Goal: Complete application form: Complete application form

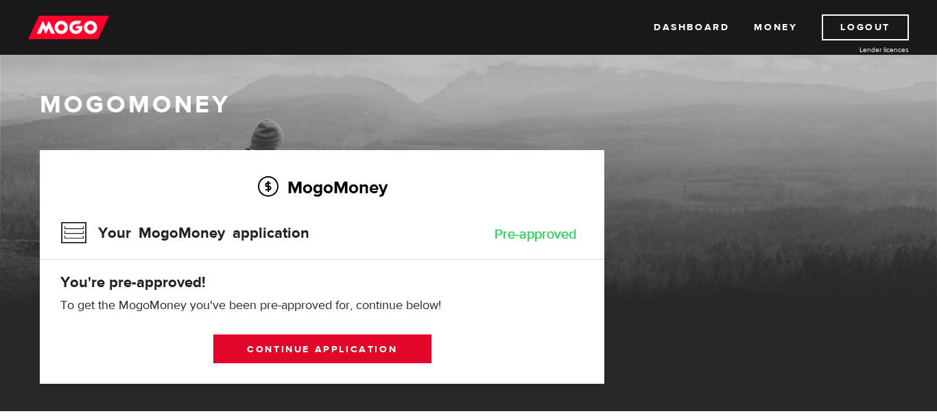
click at [293, 345] on link "Continue application" at bounding box center [322, 349] width 218 height 29
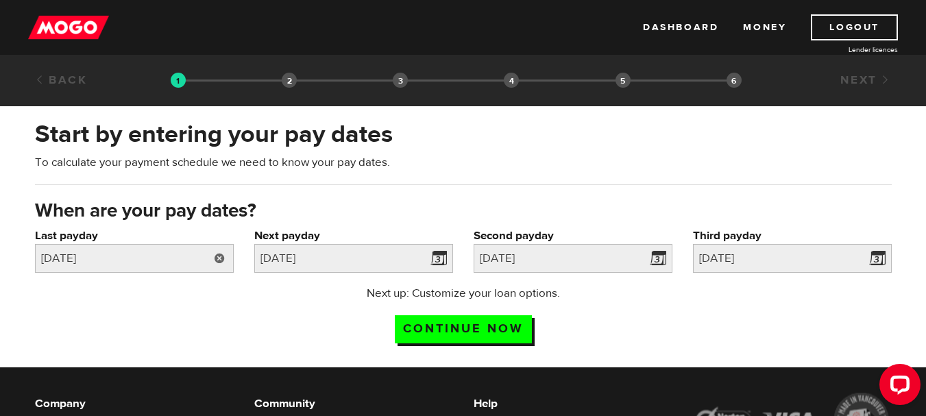
click at [214, 254] on link at bounding box center [220, 258] width 28 height 29
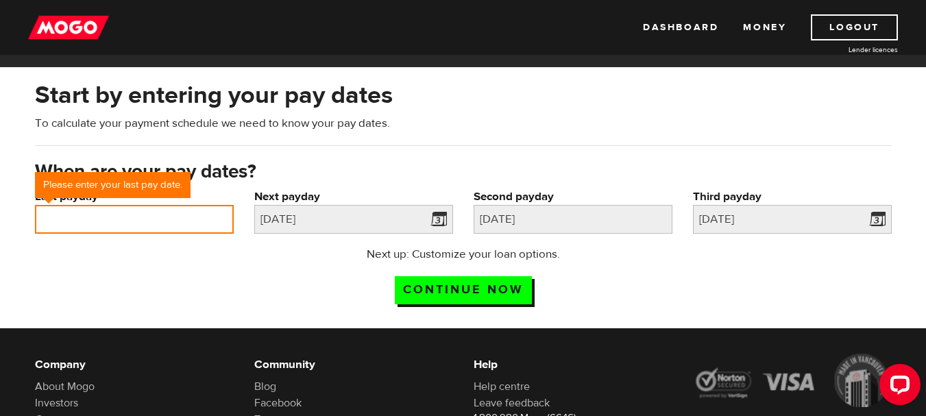
scroll to position [40, 0]
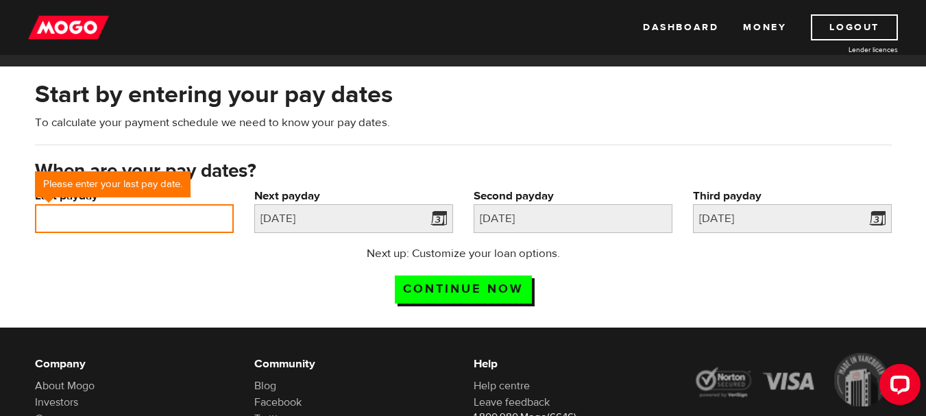
click at [66, 218] on input "Last payday" at bounding box center [134, 218] width 199 height 29
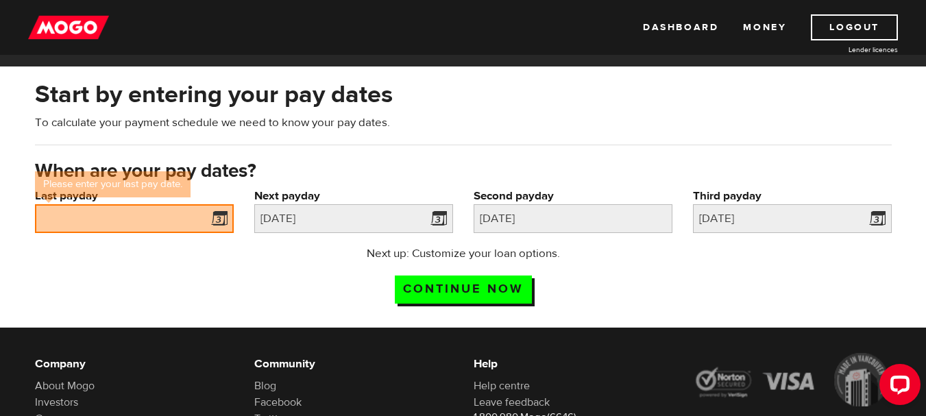
click at [435, 150] on div "Start by entering your pay dates To calculate your payment schedule we need to …" at bounding box center [464, 118] width 878 height 80
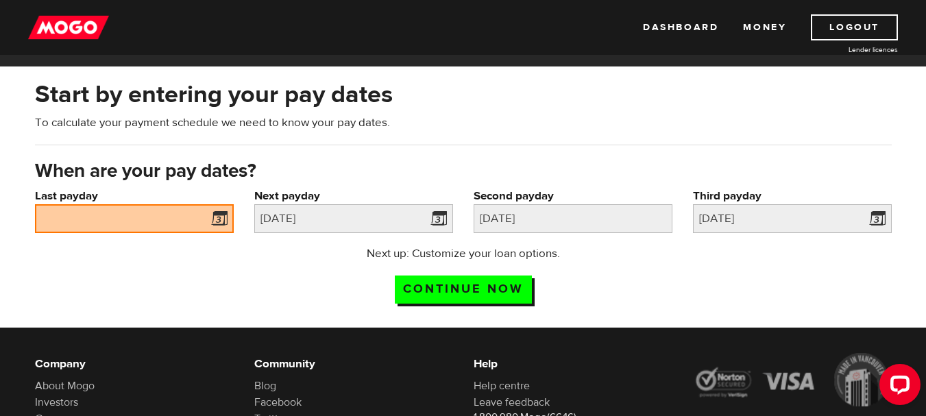
click at [221, 217] on span at bounding box center [216, 221] width 21 height 22
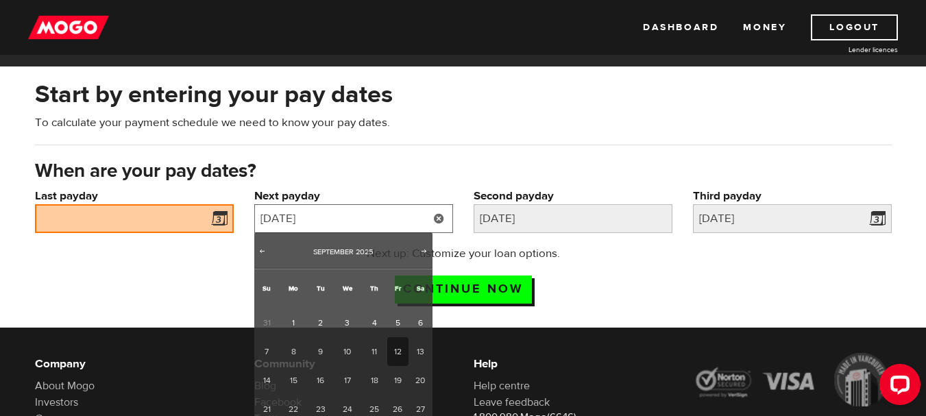
click at [353, 209] on input "[DATE]" at bounding box center [353, 218] width 199 height 29
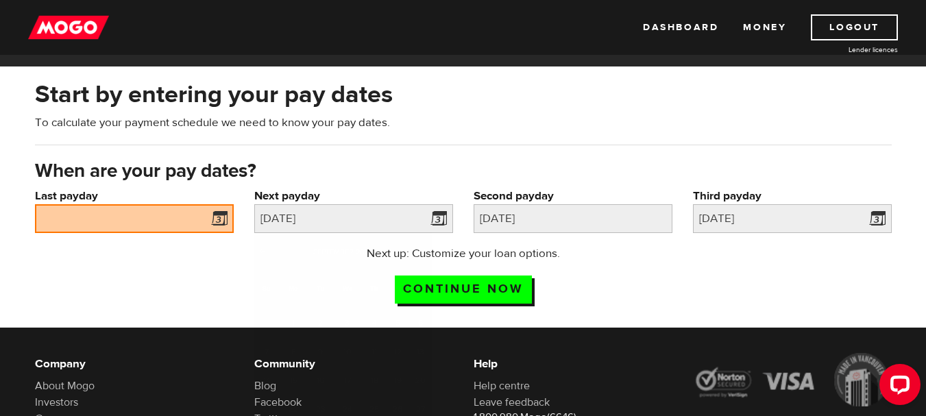
click at [379, 154] on div "Start by entering your pay dates To calculate your payment schedule we need to …" at bounding box center [464, 118] width 878 height 80
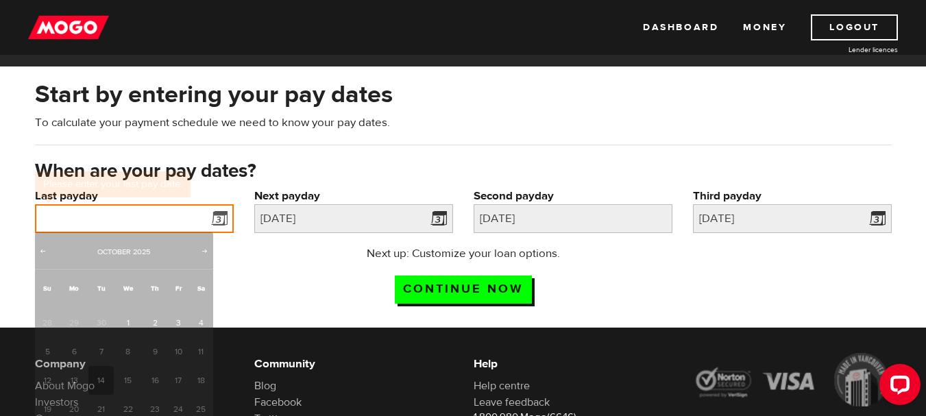
click at [163, 215] on input "Last payday" at bounding box center [134, 218] width 199 height 29
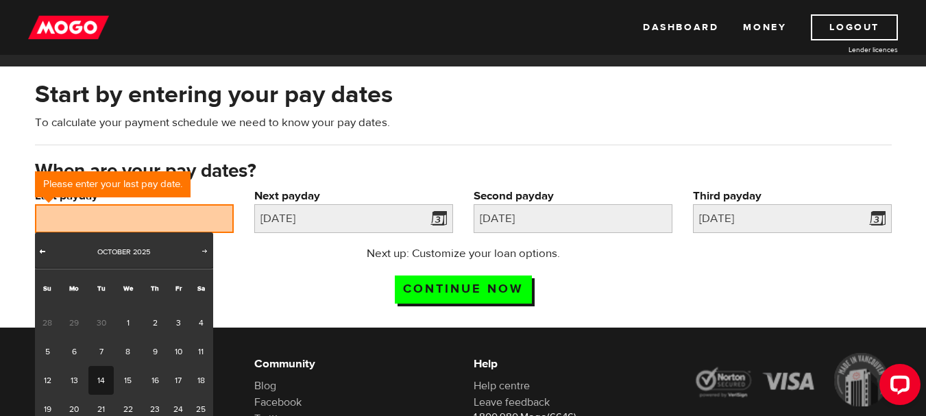
click at [40, 248] on span "Prev" at bounding box center [42, 251] width 11 height 11
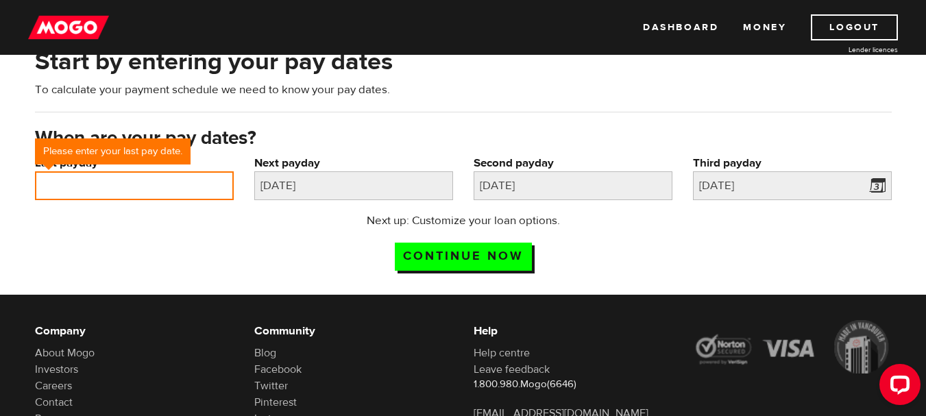
scroll to position [79, 0]
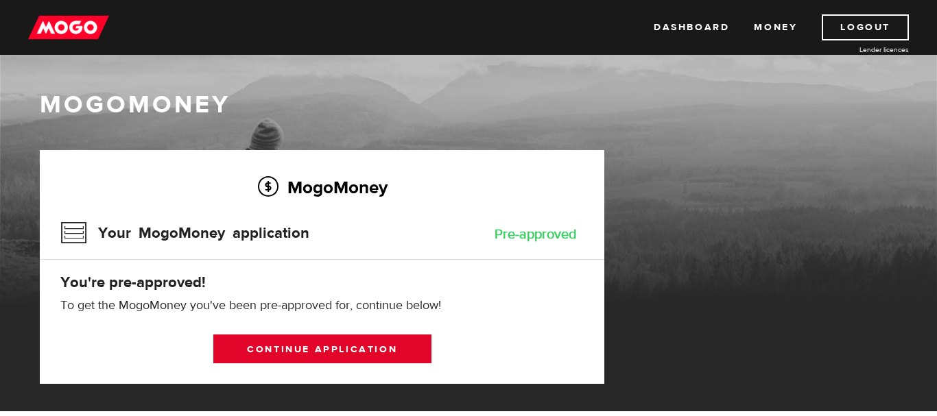
click at [274, 350] on link "Continue application" at bounding box center [322, 349] width 218 height 29
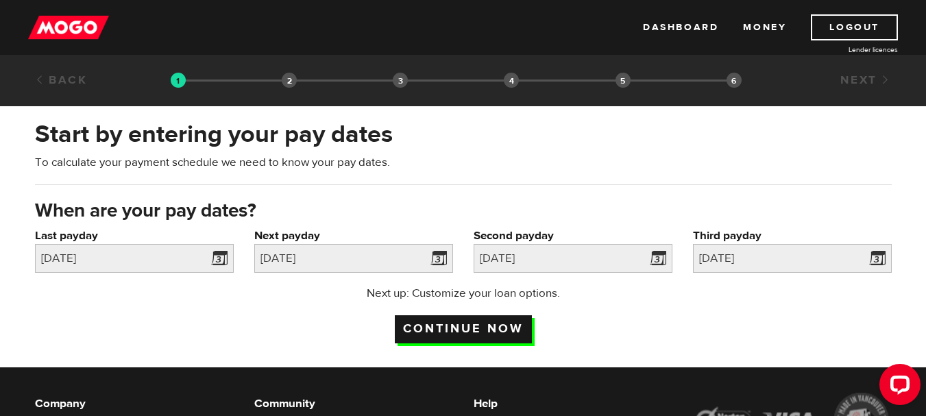
click at [461, 322] on input "Continue now" at bounding box center [463, 329] width 137 height 28
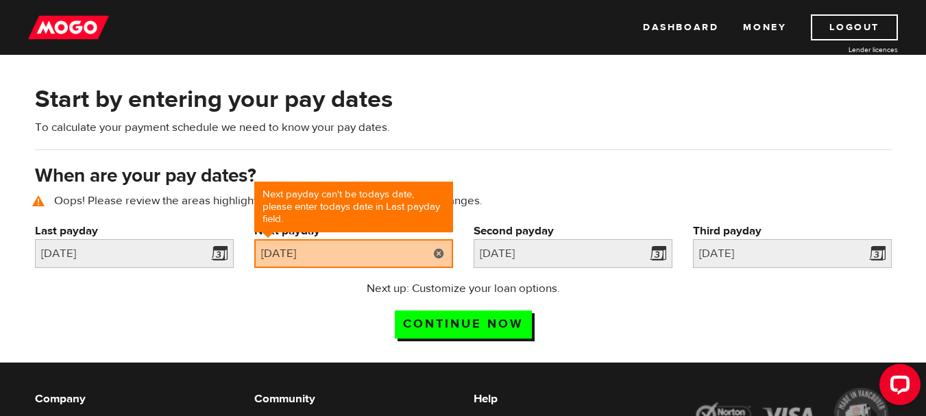
click at [438, 255] on link at bounding box center [439, 253] width 28 height 29
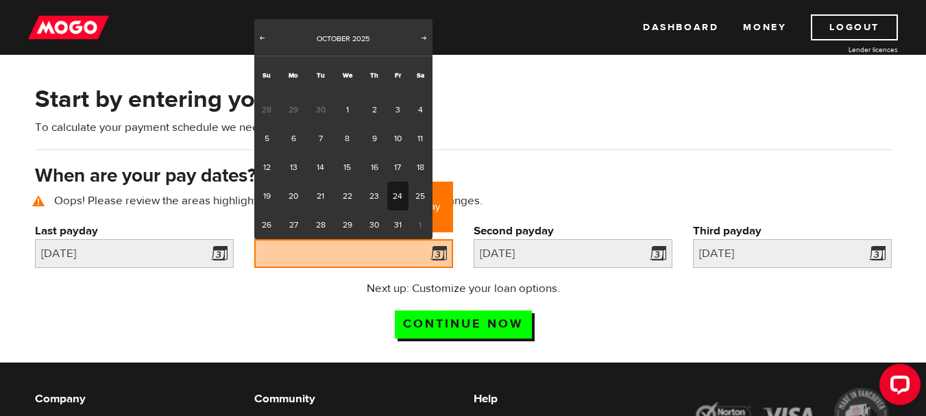
click at [399, 197] on link "24" at bounding box center [397, 196] width 21 height 29
type input "2025/10/24"
type input "2025/11/7"
type input "2025/11/21"
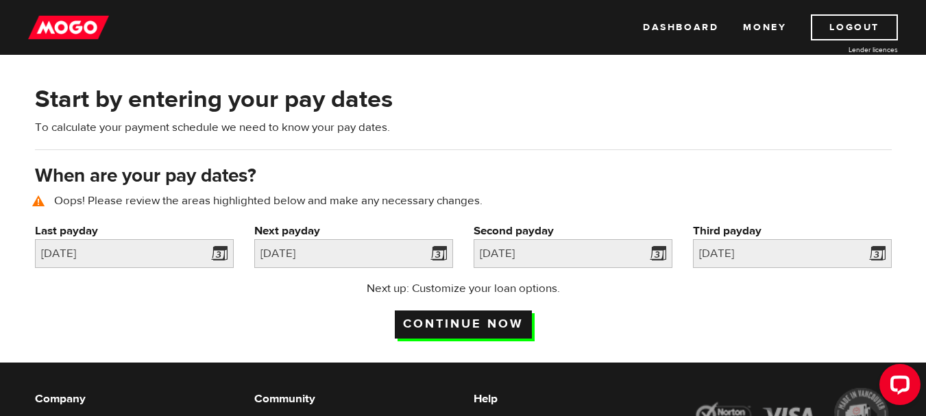
click at [480, 326] on input "Continue now" at bounding box center [463, 325] width 137 height 28
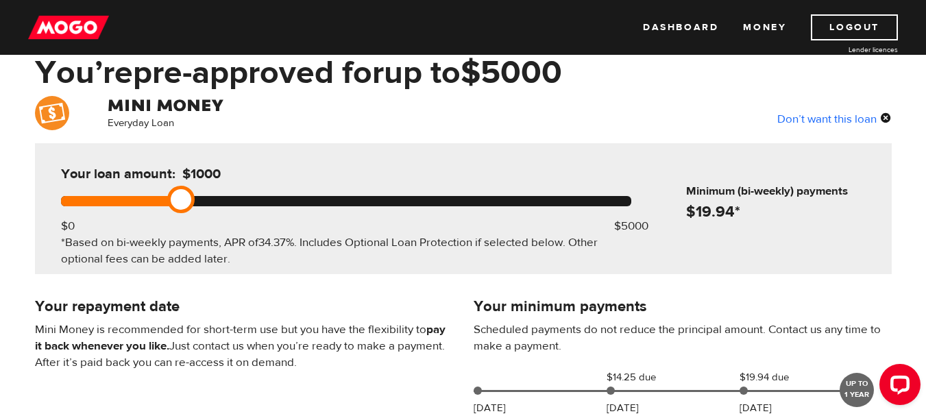
scroll to position [66, 0]
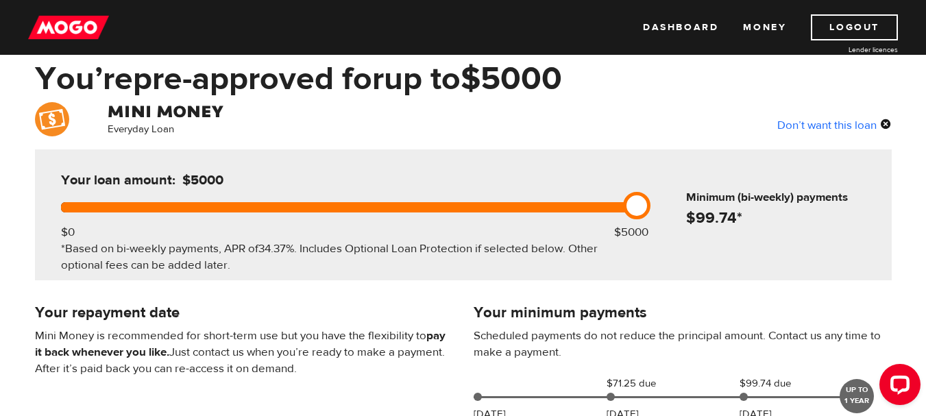
click at [623, 208] on div at bounding box center [346, 207] width 571 height 10
click at [289, 206] on div at bounding box center [346, 207] width 571 height 10
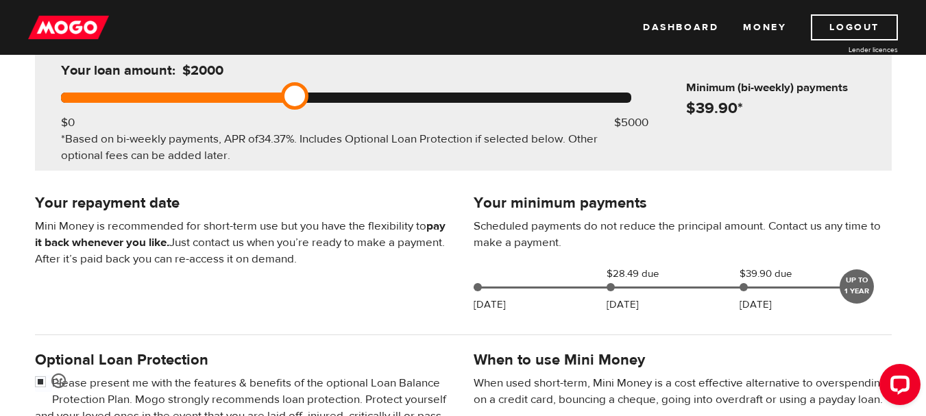
scroll to position [174, 0]
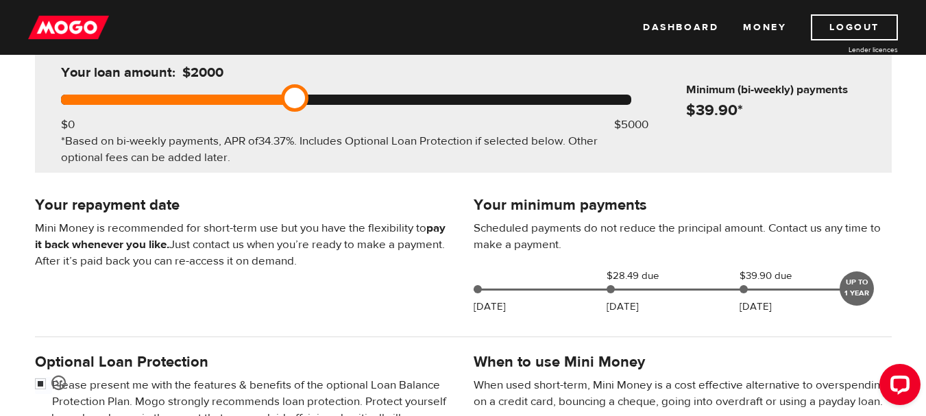
click at [313, 91] on div "Your loan amount: $2000" at bounding box center [201, 78] width 291 height 32
drag, startPoint x: 305, startPoint y: 92, endPoint x: 314, endPoint y: 93, distance: 9.0
click at [314, 93] on link at bounding box center [317, 97] width 27 height 27
drag, startPoint x: 314, startPoint y: 93, endPoint x: 321, endPoint y: 93, distance: 6.9
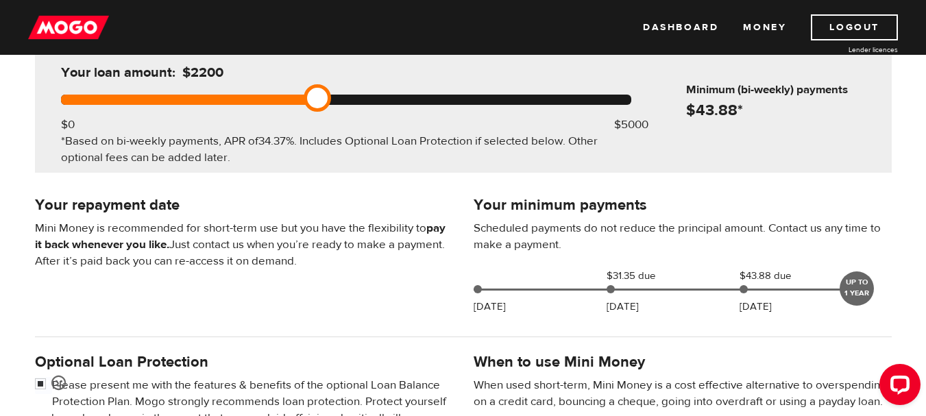
click at [321, 93] on link at bounding box center [317, 97] width 27 height 27
drag, startPoint x: 321, startPoint y: 93, endPoint x: 329, endPoint y: 93, distance: 8.3
click at [329, 93] on link at bounding box center [317, 97] width 27 height 27
click at [340, 97] on div at bounding box center [346, 100] width 571 height 10
click at [340, 97] on link at bounding box center [340, 97] width 27 height 27
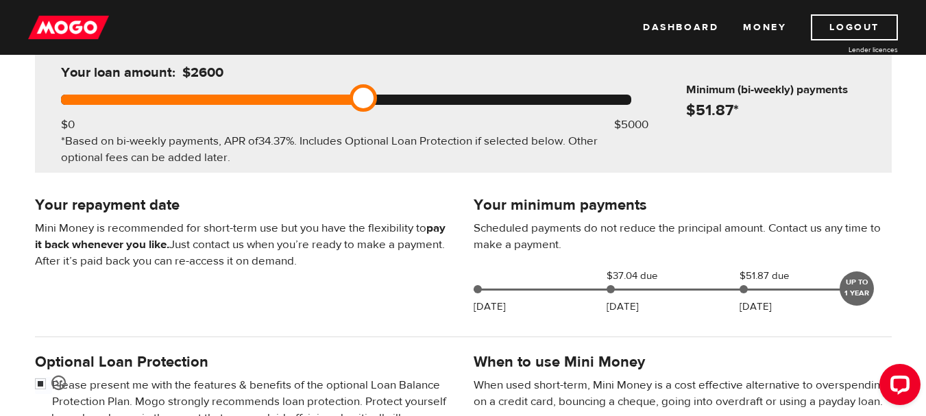
click at [365, 95] on div at bounding box center [346, 100] width 571 height 10
click at [328, 93] on div "Your loan amount: $2600" at bounding box center [201, 78] width 291 height 32
click at [304, 97] on div at bounding box center [346, 100] width 571 height 10
click at [289, 97] on div at bounding box center [346, 100] width 571 height 10
click at [259, 91] on div "Your loan amount: $2000" at bounding box center [201, 78] width 291 height 32
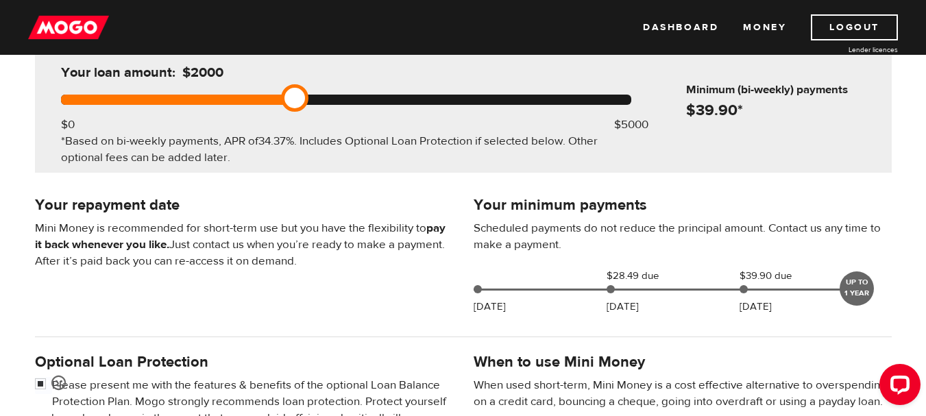
click at [232, 98] on div at bounding box center [346, 100] width 571 height 10
click at [167, 99] on div at bounding box center [346, 100] width 571 height 10
click at [202, 99] on div at bounding box center [346, 100] width 571 height 10
click at [246, 98] on div at bounding box center [346, 100] width 571 height 10
click at [274, 95] on div at bounding box center [346, 100] width 571 height 10
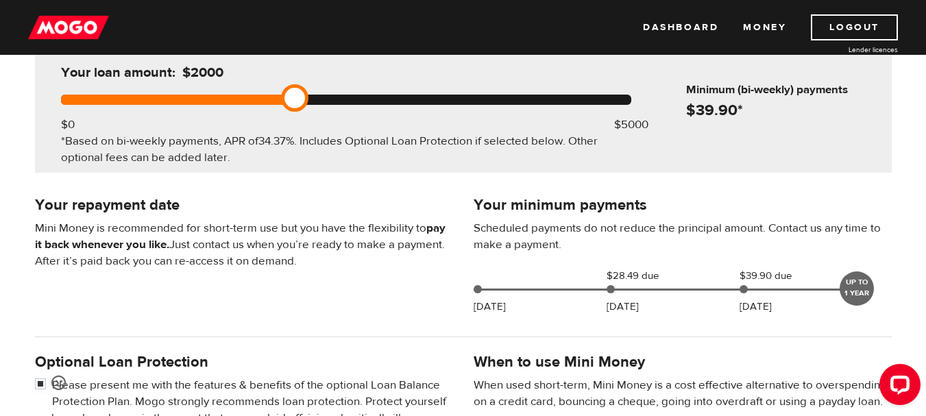
click at [291, 95] on div at bounding box center [346, 100] width 571 height 10
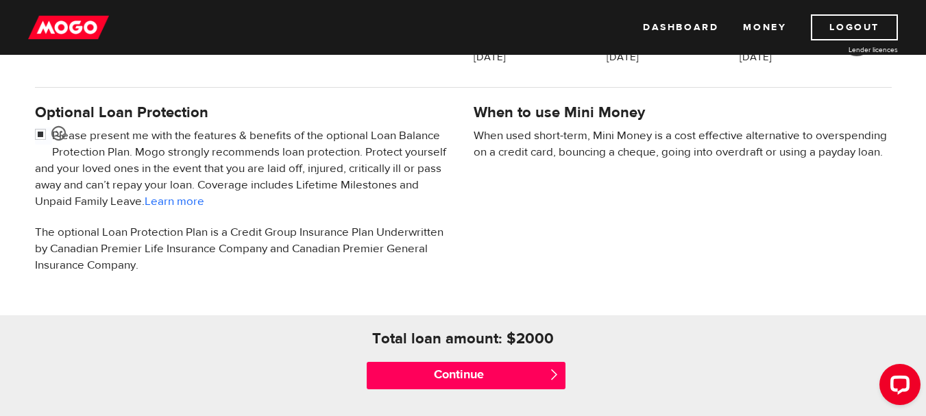
scroll to position [446, 0]
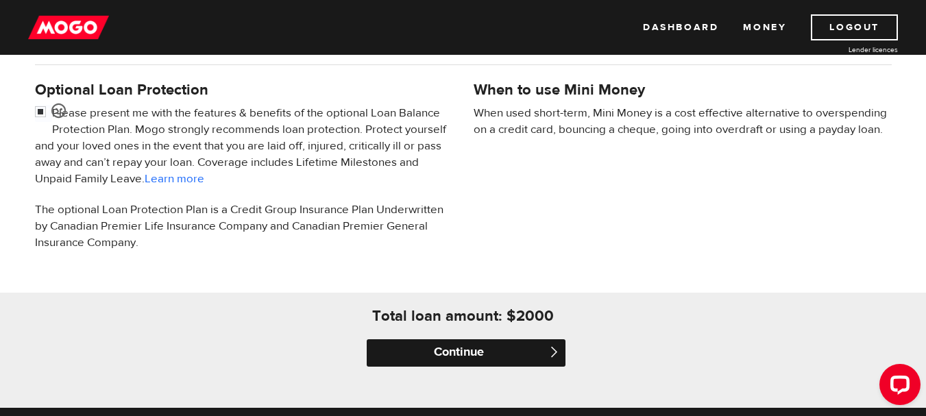
click at [436, 346] on input "Continue" at bounding box center [466, 352] width 199 height 27
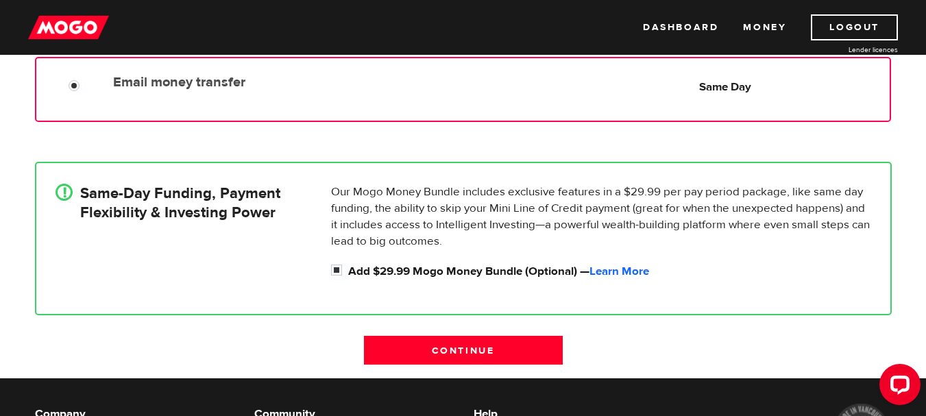
scroll to position [273, 0]
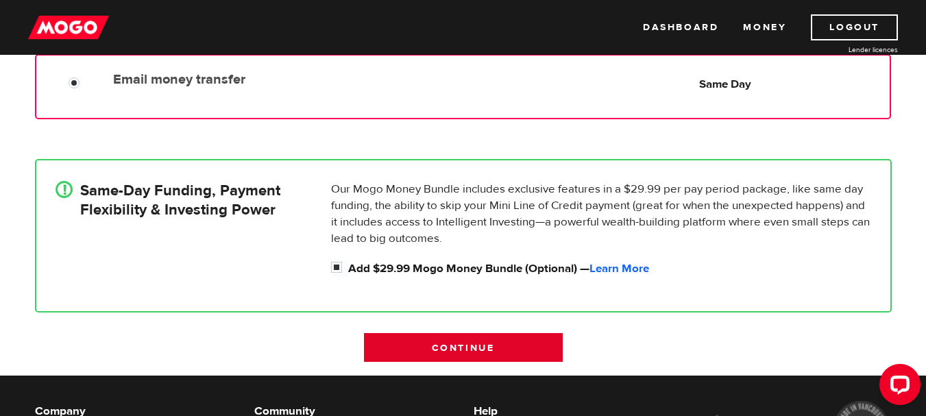
click at [468, 355] on input "Continue" at bounding box center [463, 347] width 199 height 29
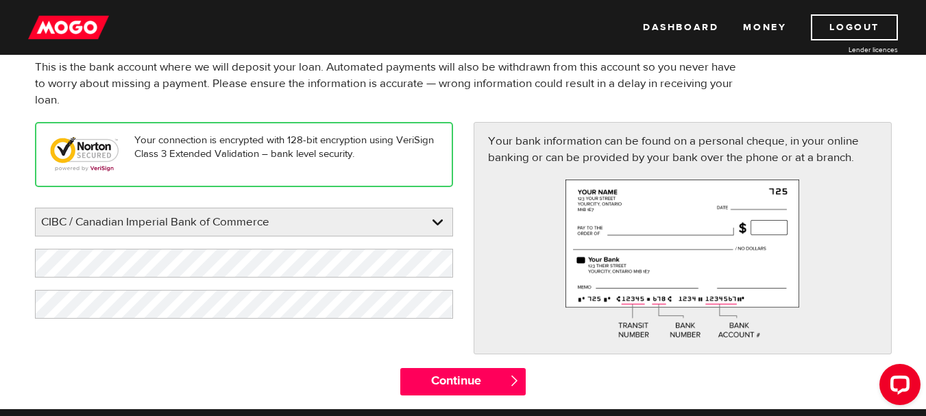
scroll to position [110, 0]
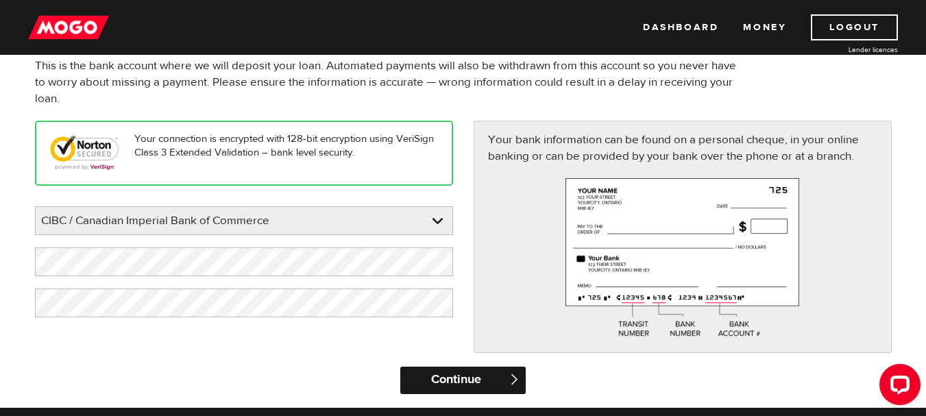
click at [455, 379] on input "Continue" at bounding box center [462, 380] width 125 height 27
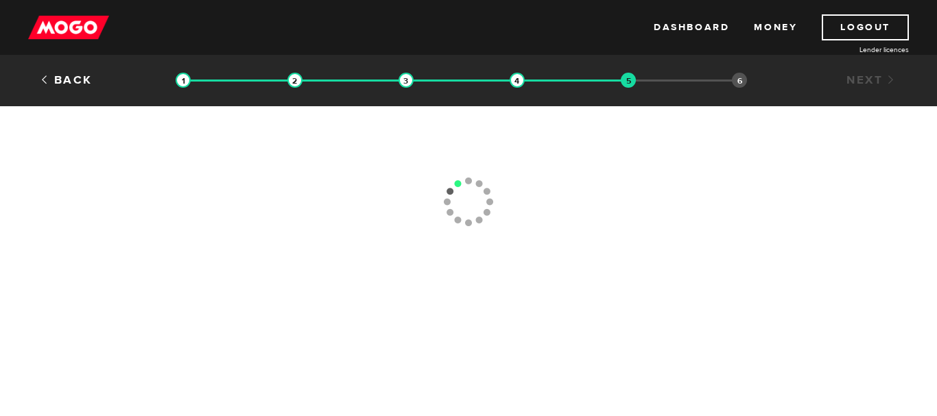
type input "(705) 739-0454"
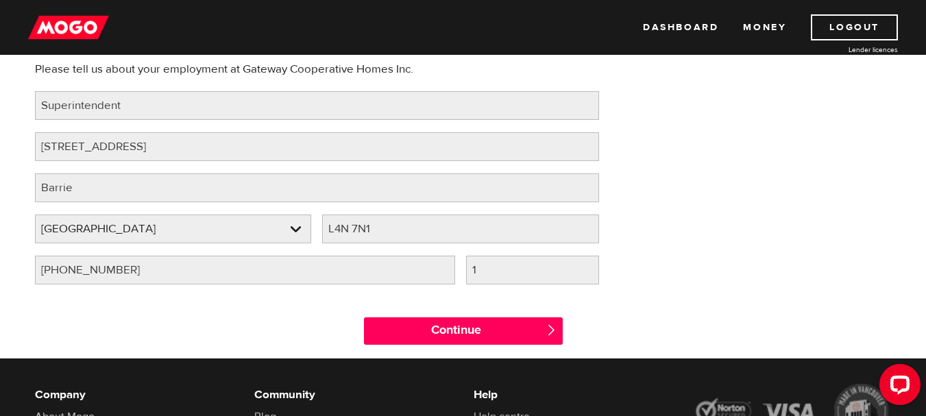
scroll to position [154, 0]
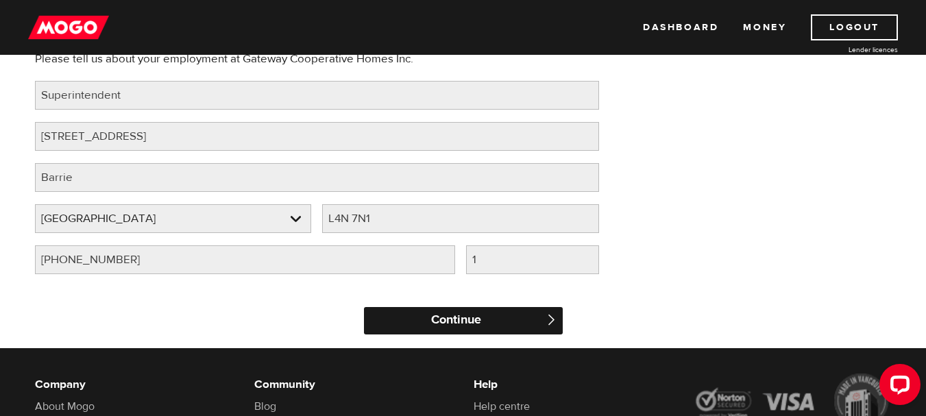
click at [404, 320] on input "Continue" at bounding box center [463, 320] width 199 height 27
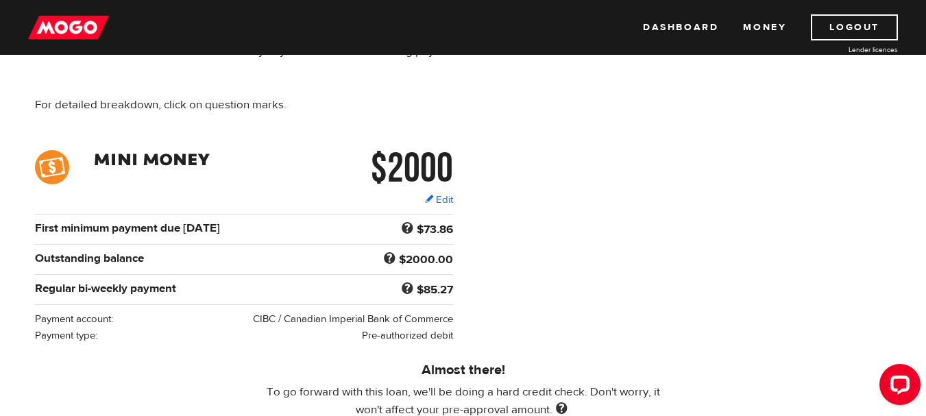
scroll to position [128, 0]
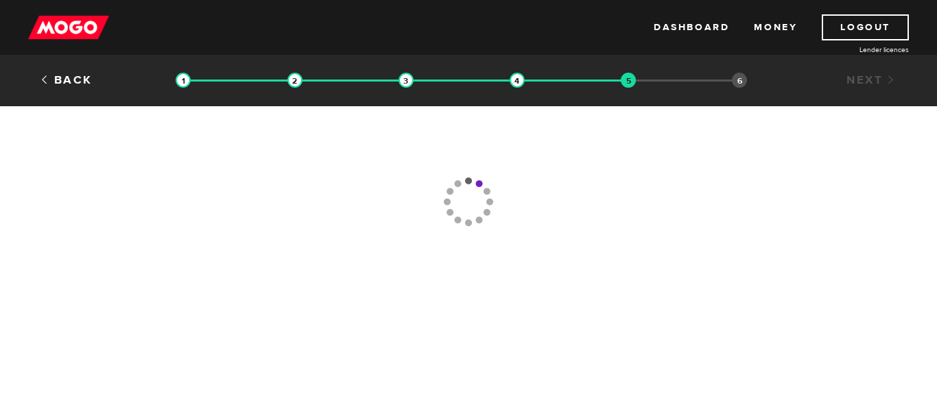
type input "(705) 739-0454"
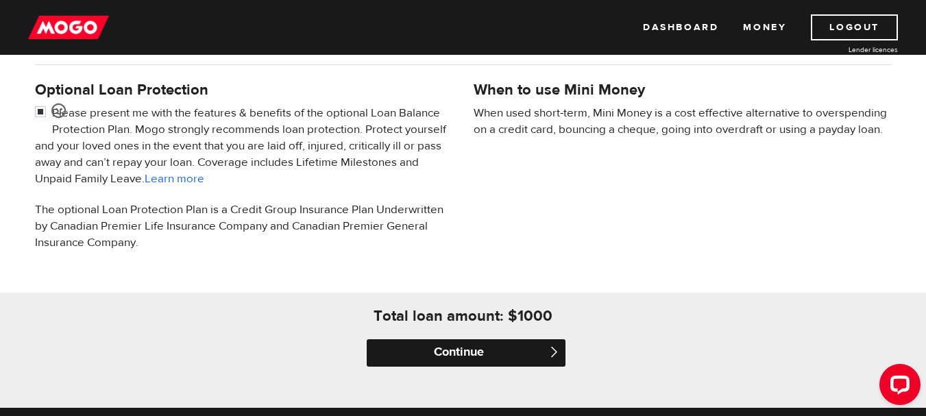
click at [433, 346] on input "Continue" at bounding box center [466, 352] width 199 height 27
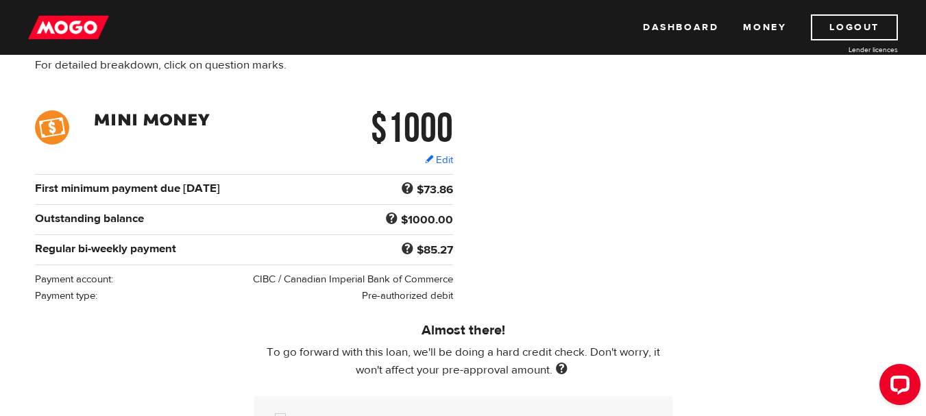
scroll to position [152, 0]
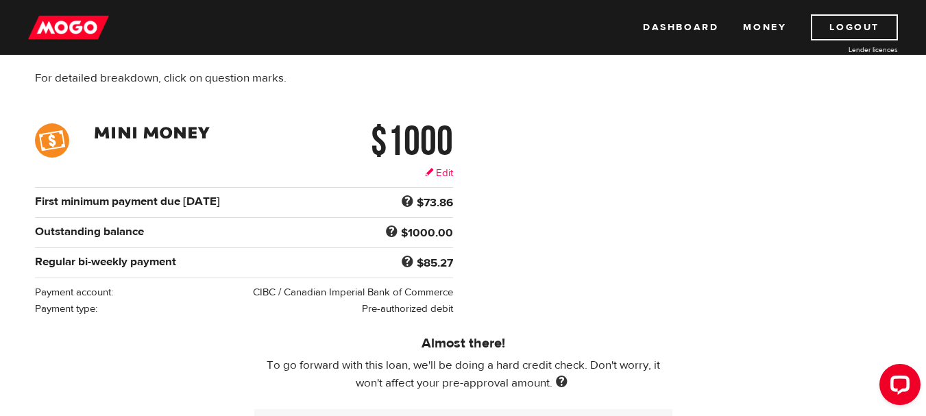
click at [442, 169] on link "Edit" at bounding box center [439, 173] width 28 height 14
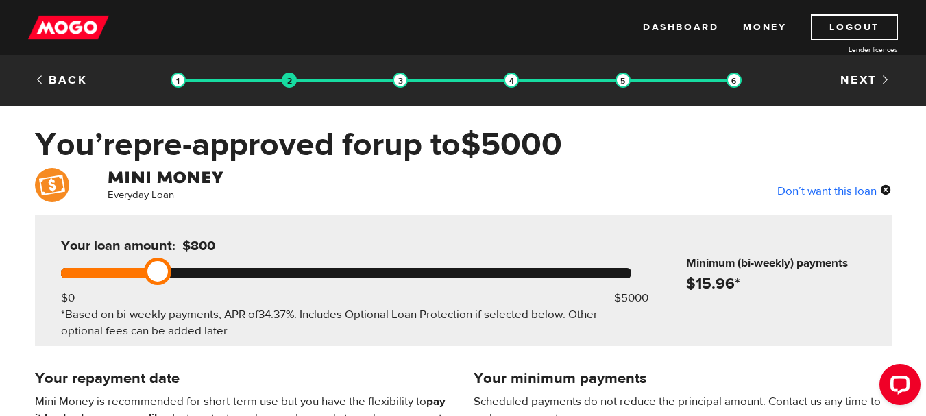
click at [144, 269] on div at bounding box center [346, 273] width 571 height 10
click at [128, 268] on div at bounding box center [346, 273] width 571 height 10
click at [119, 268] on div at bounding box center [95, 273] width 69 height 10
click at [113, 268] on div at bounding box center [346, 273] width 571 height 10
click at [124, 269] on link at bounding box center [112, 271] width 27 height 27
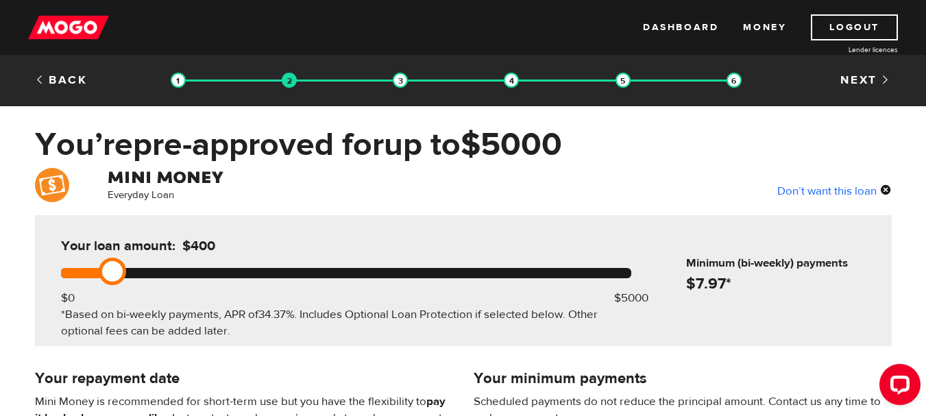
drag, startPoint x: 121, startPoint y: 267, endPoint x: 128, endPoint y: 268, distance: 6.9
click at [128, 268] on div at bounding box center [346, 273] width 571 height 10
click at [117, 268] on div at bounding box center [346, 273] width 571 height 10
click at [128, 270] on div at bounding box center [346, 273] width 571 height 10
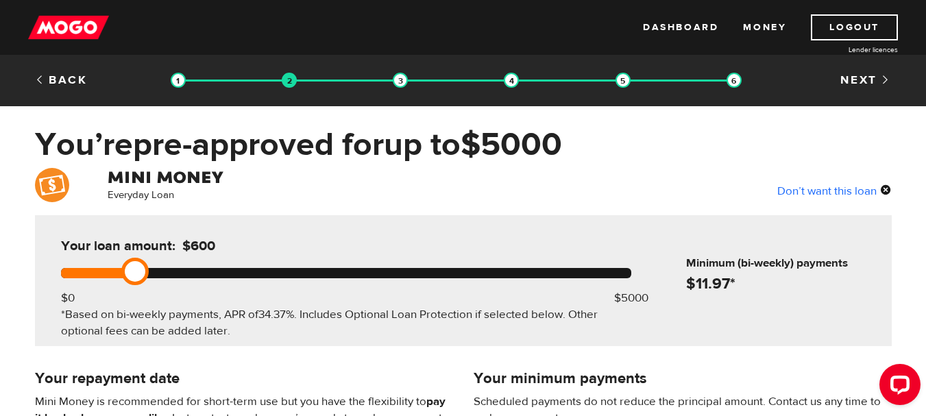
drag, startPoint x: 117, startPoint y: 268, endPoint x: 128, endPoint y: 267, distance: 11.7
click at [128, 267] on link at bounding box center [134, 271] width 27 height 27
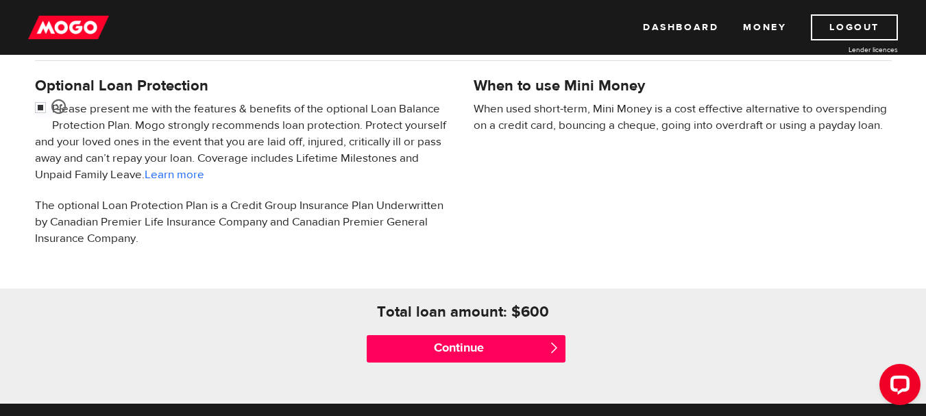
scroll to position [451, 0]
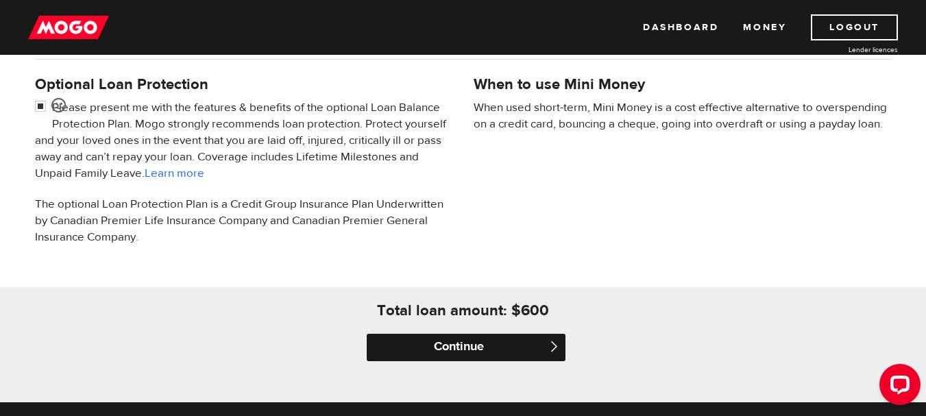
click at [495, 345] on input "Continue" at bounding box center [466, 347] width 199 height 27
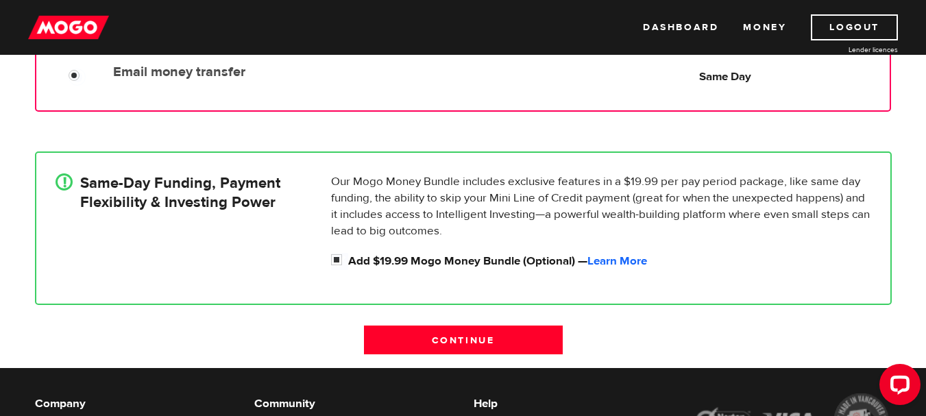
scroll to position [285, 0]
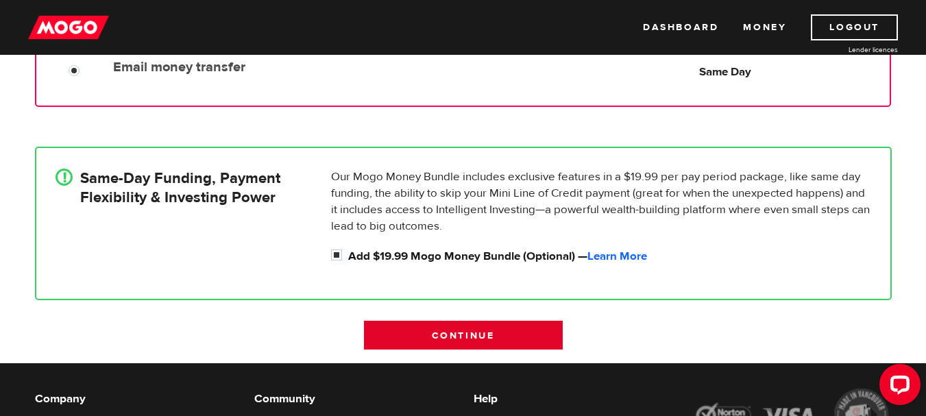
click at [485, 322] on input "Continue" at bounding box center [463, 335] width 199 height 29
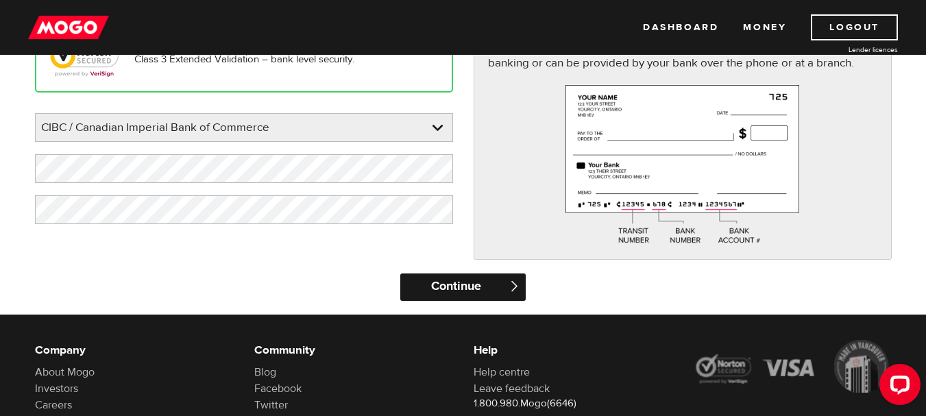
click at [469, 289] on input "Continue" at bounding box center [462, 287] width 125 height 27
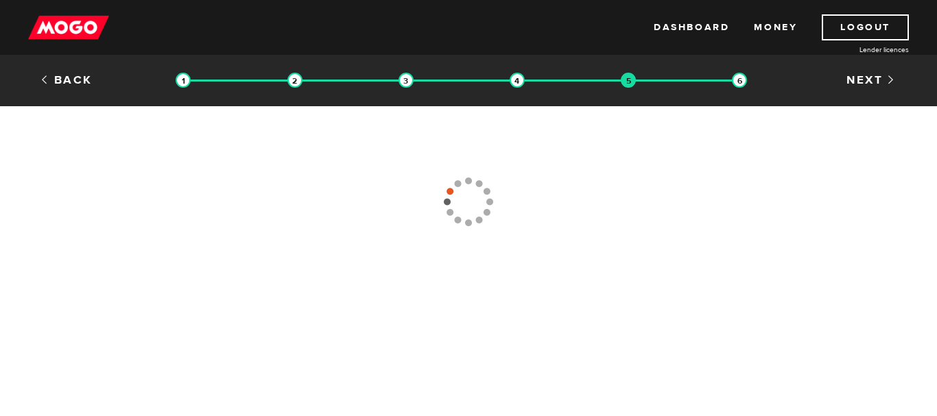
type input "[PHONE_NUMBER]"
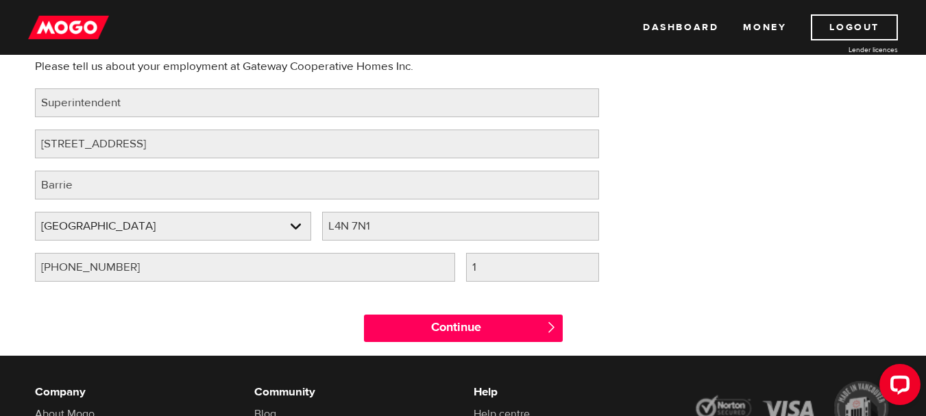
scroll to position [147, 0]
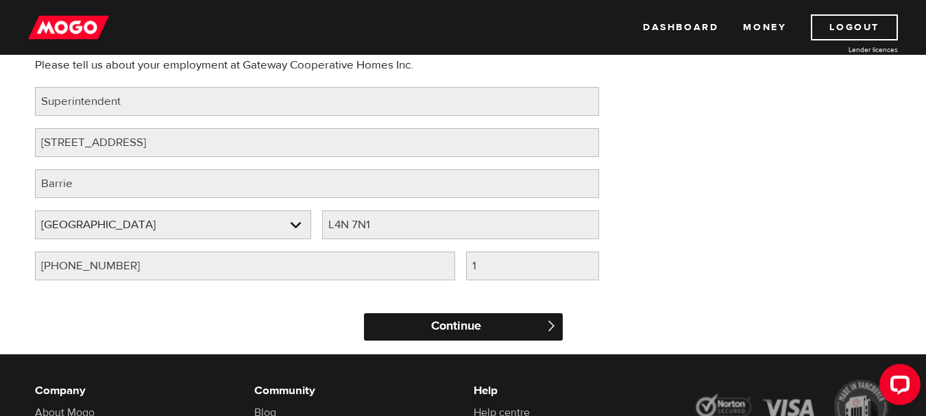
click at [453, 322] on input "Continue" at bounding box center [463, 326] width 199 height 27
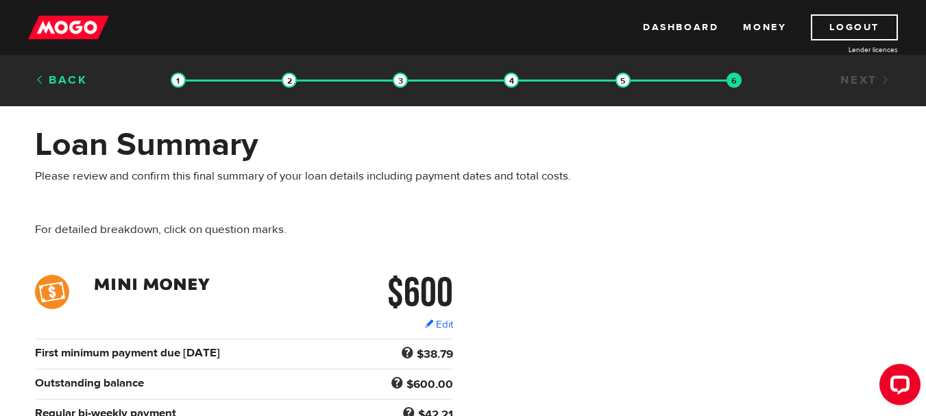
click at [61, 74] on link "Back" at bounding box center [61, 80] width 53 height 15
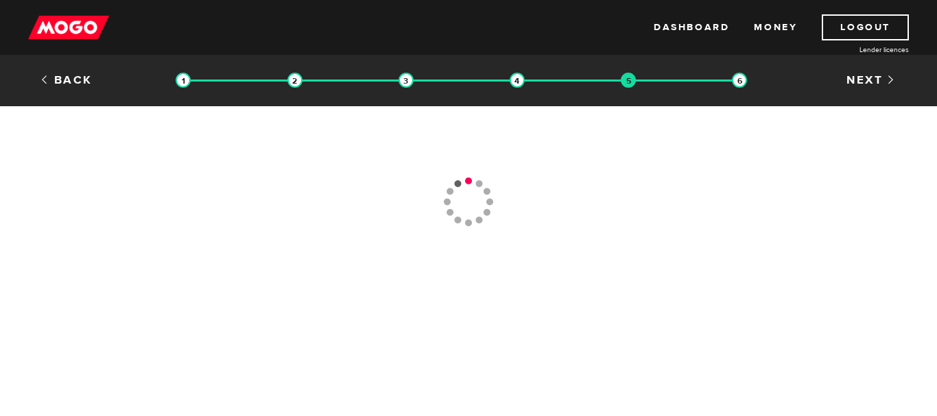
click at [61, 74] on link "Back" at bounding box center [66, 80] width 53 height 15
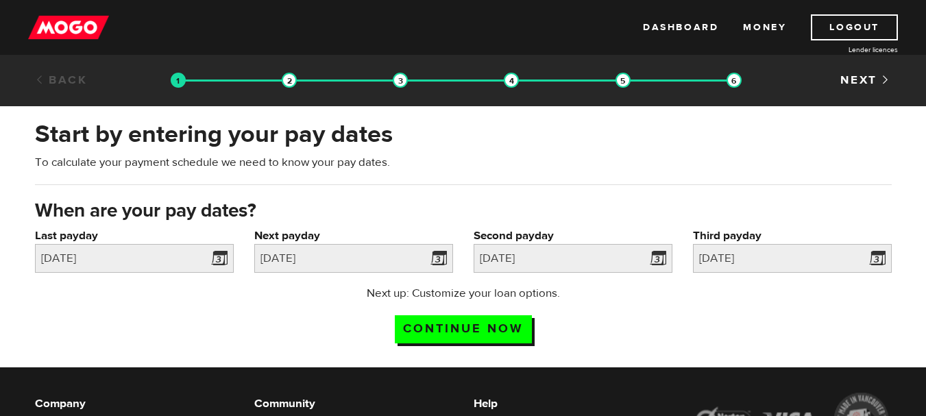
click at [63, 77] on link "Back" at bounding box center [61, 80] width 53 height 15
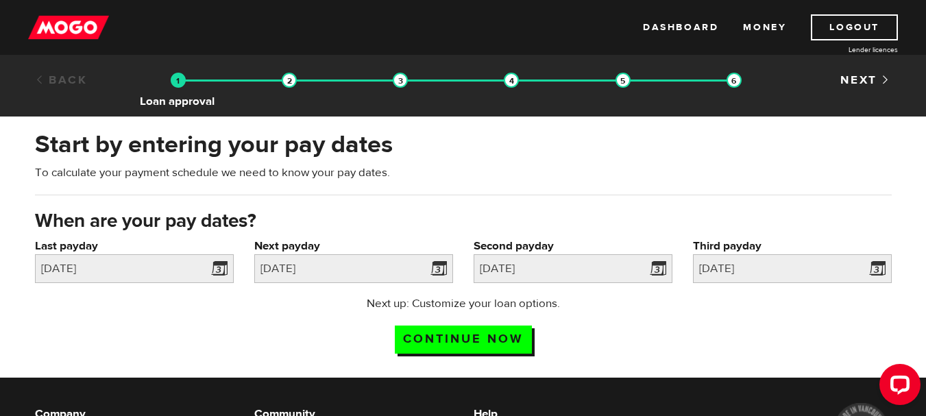
click at [180, 76] on img at bounding box center [178, 80] width 15 height 15
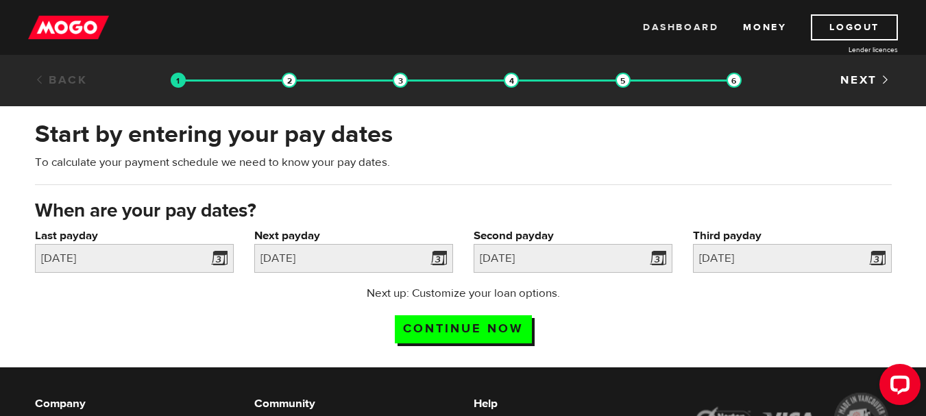
click at [680, 29] on link "Dashboard" at bounding box center [680, 27] width 75 height 26
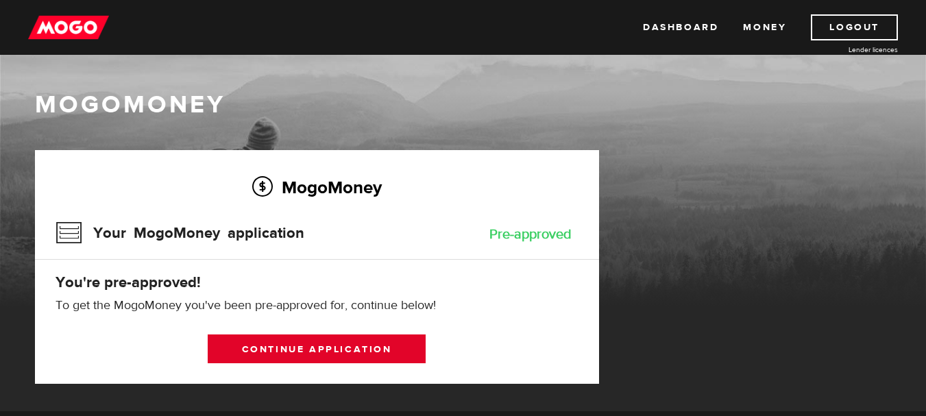
click at [328, 342] on link "Continue application" at bounding box center [317, 349] width 218 height 29
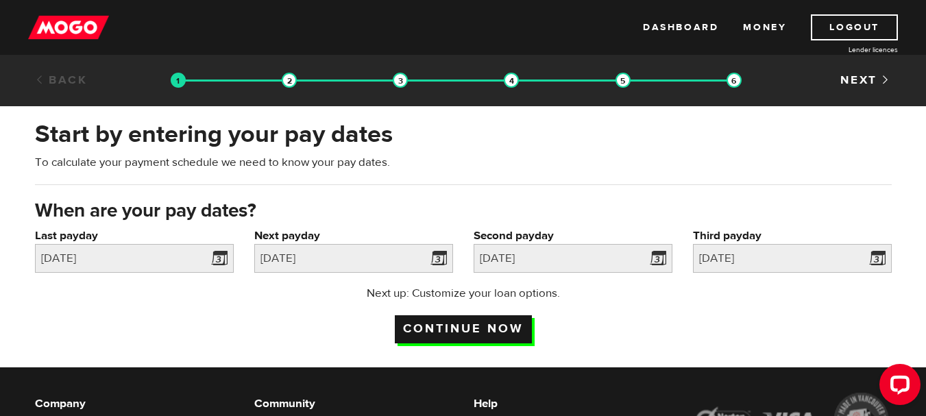
click at [432, 326] on input "Continue now" at bounding box center [463, 329] width 137 height 28
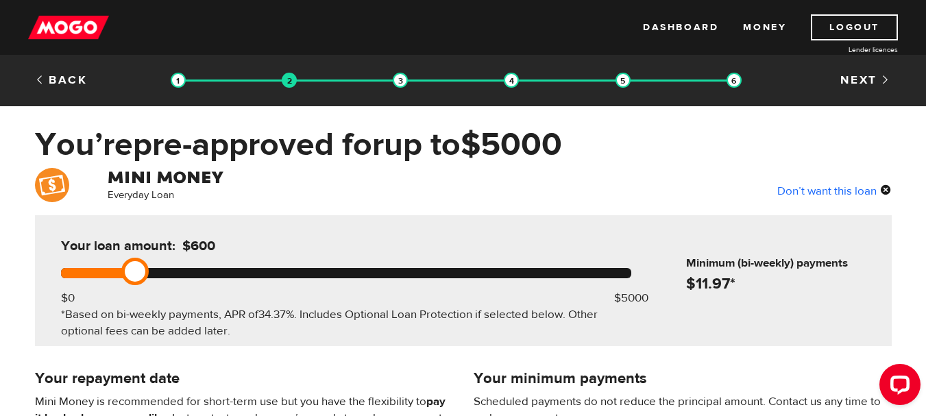
click at [134, 264] on link at bounding box center [134, 271] width 27 height 27
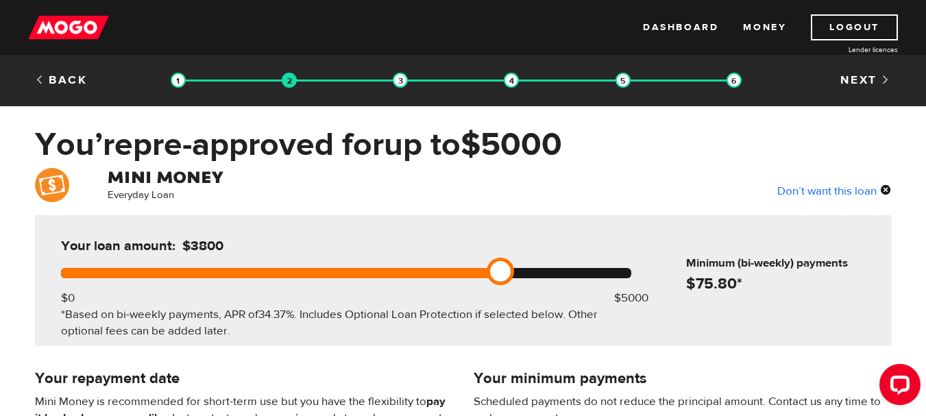
drag, startPoint x: 134, startPoint y: 264, endPoint x: 552, endPoint y: 241, distance: 418.3
click at [552, 241] on div "Your loan amount: $3800 $0 $5000 *Based on bi-weekly payments, APR of 34.37% . …" at bounding box center [346, 280] width 612 height 131
drag, startPoint x: 551, startPoint y: 272, endPoint x: 631, endPoint y: 265, distance: 79.8
click at [631, 265] on link at bounding box center [636, 271] width 27 height 27
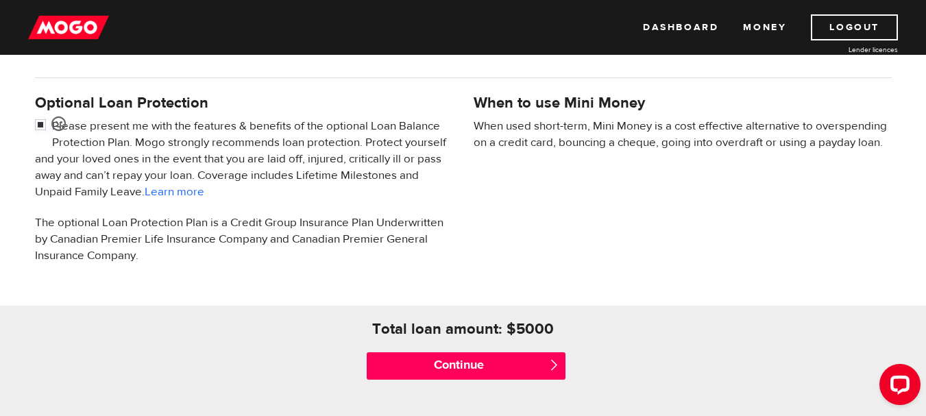
scroll to position [438, 0]
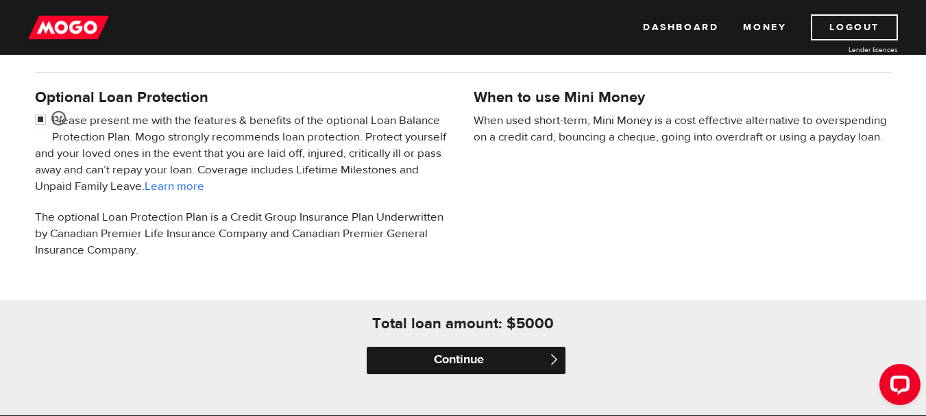
click at [461, 363] on input "Continue" at bounding box center [466, 360] width 199 height 27
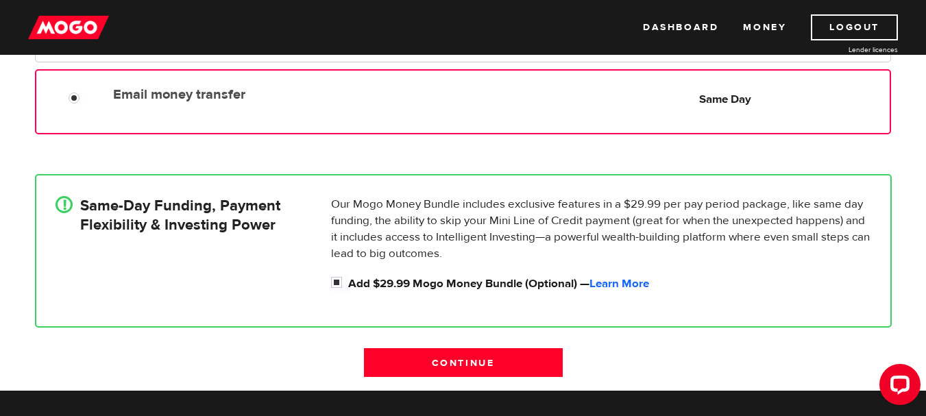
scroll to position [273, 0]
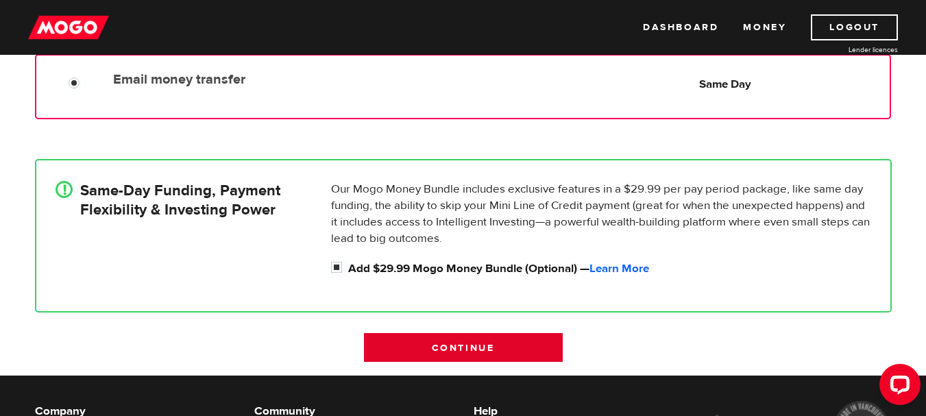
click at [481, 339] on input "Continue" at bounding box center [463, 347] width 199 height 29
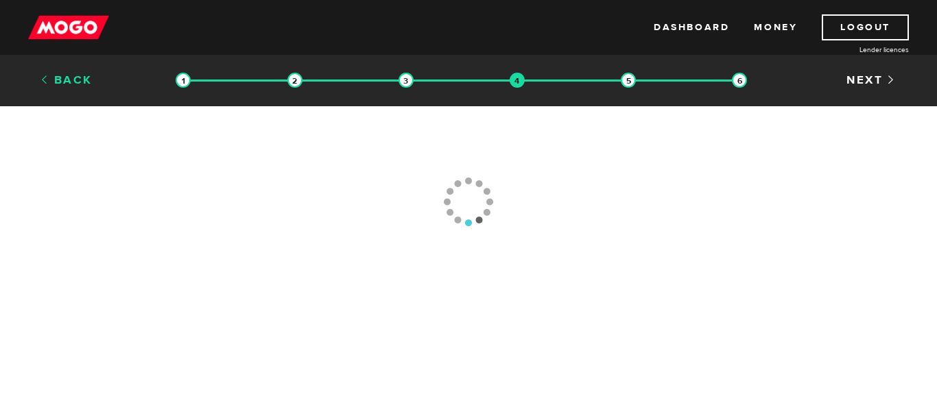
click at [60, 79] on link "Back" at bounding box center [66, 80] width 53 height 15
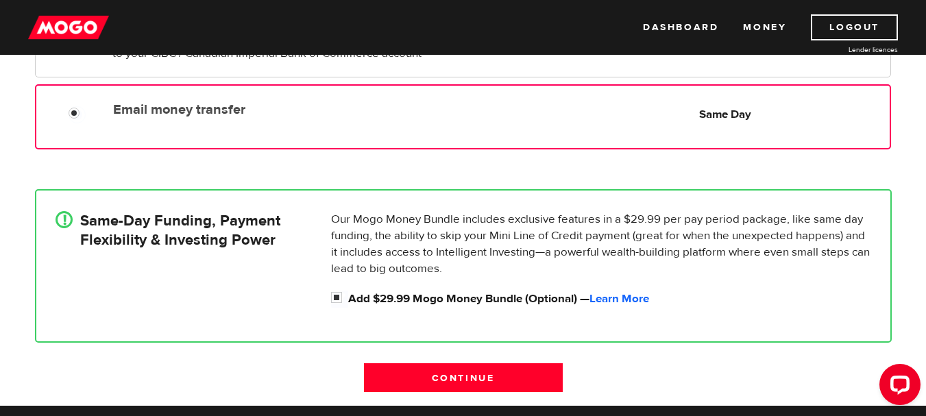
scroll to position [249, 0]
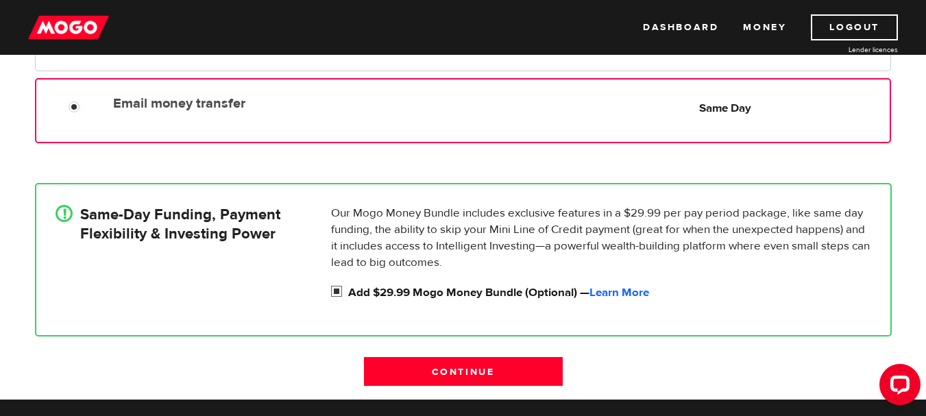
click at [337, 293] on input "Add $29.99 Mogo Money Bundle (Optional) — Learn More" at bounding box center [339, 293] width 17 height 17
checkbox input "false"
radio input "false"
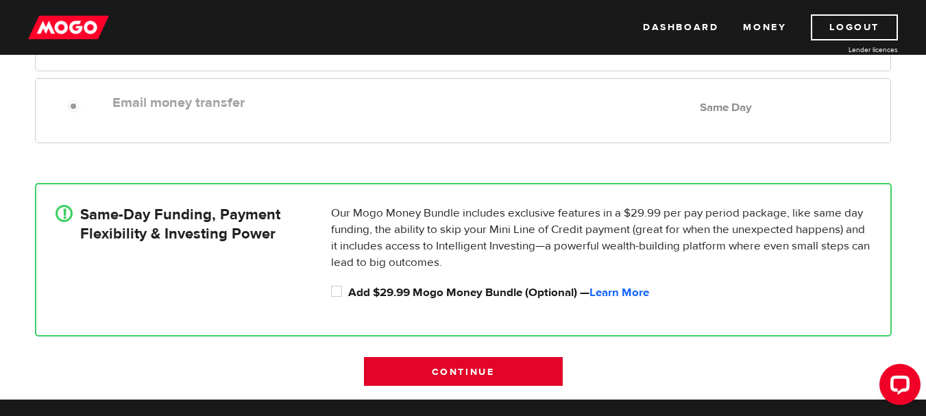
click at [412, 372] on input "Continue" at bounding box center [463, 371] width 199 height 29
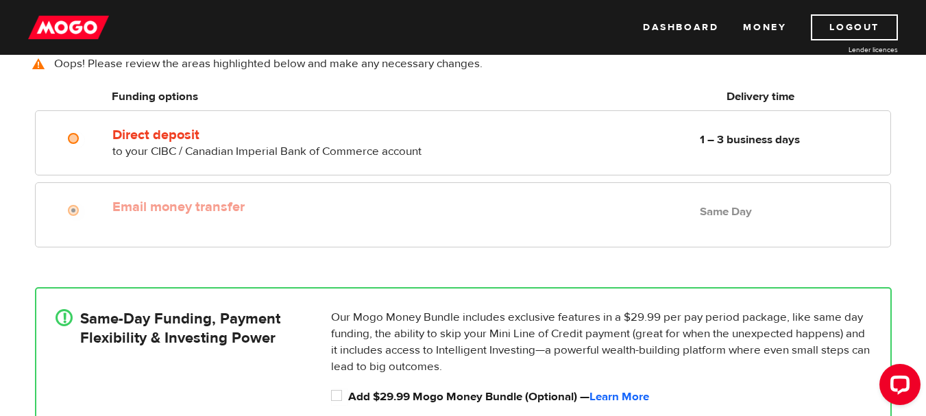
scroll to position [99, 0]
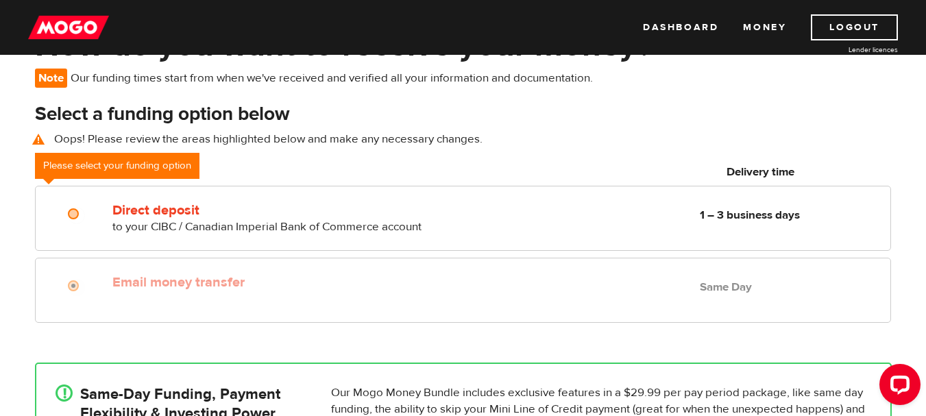
click at [343, 284] on label "Email money transfer" at bounding box center [269, 282] width 315 height 16
click at [318, 297] on div "Email money transfer Delivery in Same Day Same Day" at bounding box center [463, 290] width 856 height 65
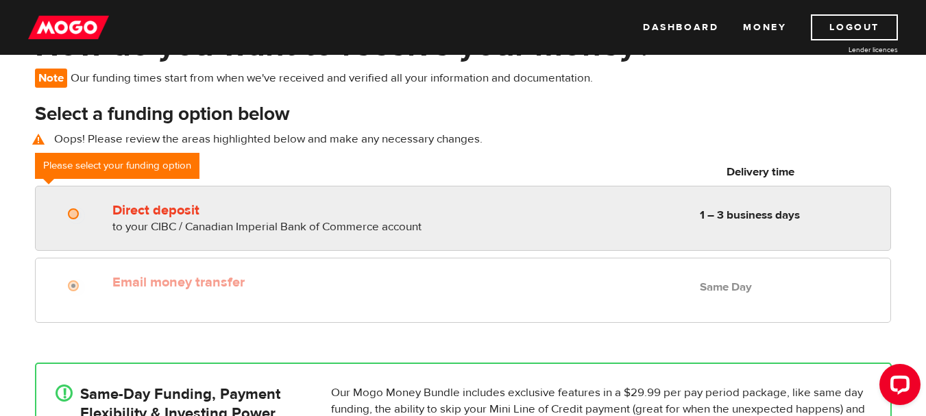
radio input "true"
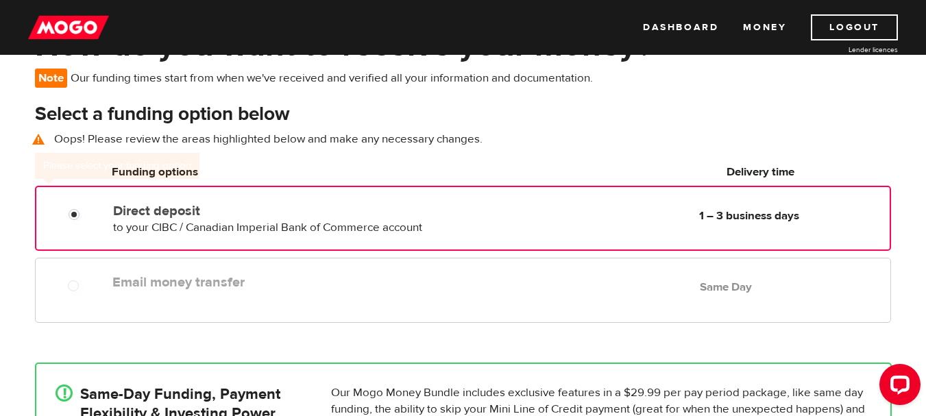
click at [313, 224] on span "to your CIBC / Canadian Imperial Bank of Commerce account" at bounding box center [267, 227] width 309 height 15
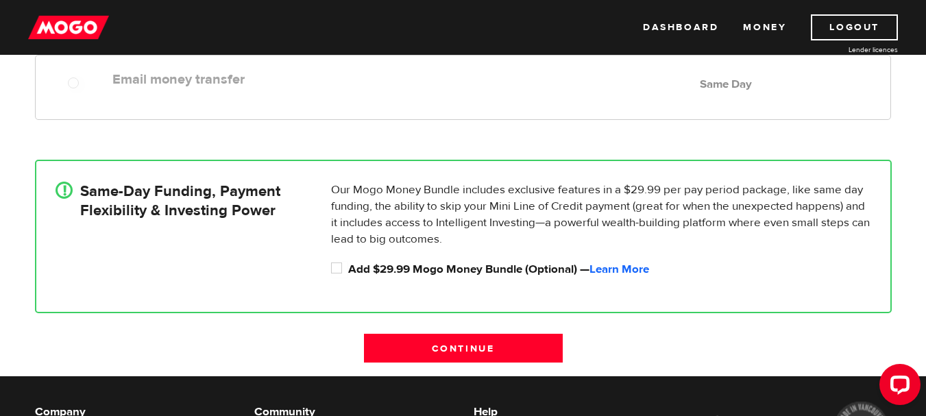
scroll to position [306, 0]
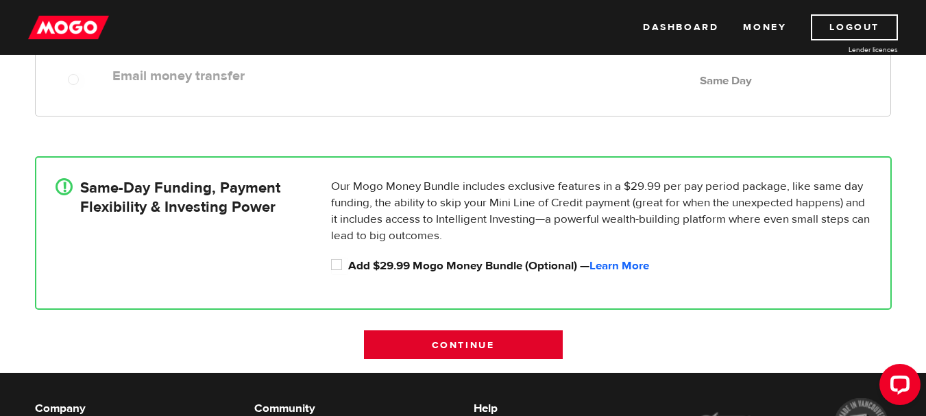
click at [529, 343] on input "Continue" at bounding box center [463, 345] width 199 height 29
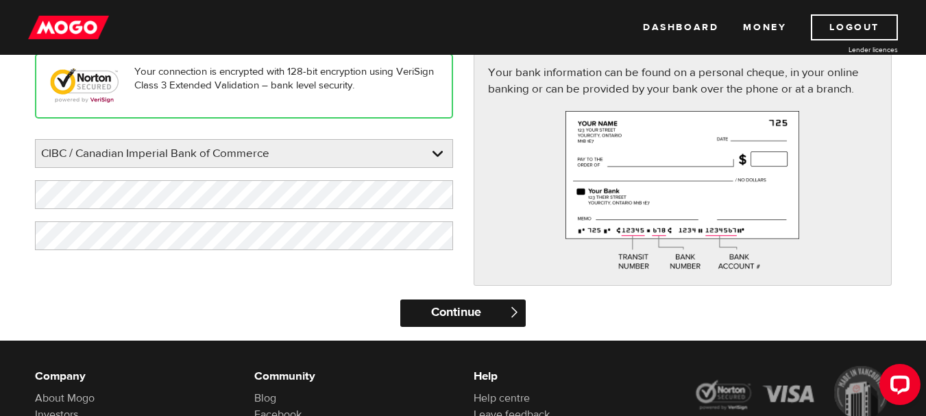
click at [461, 314] on input "Continue" at bounding box center [462, 313] width 125 height 27
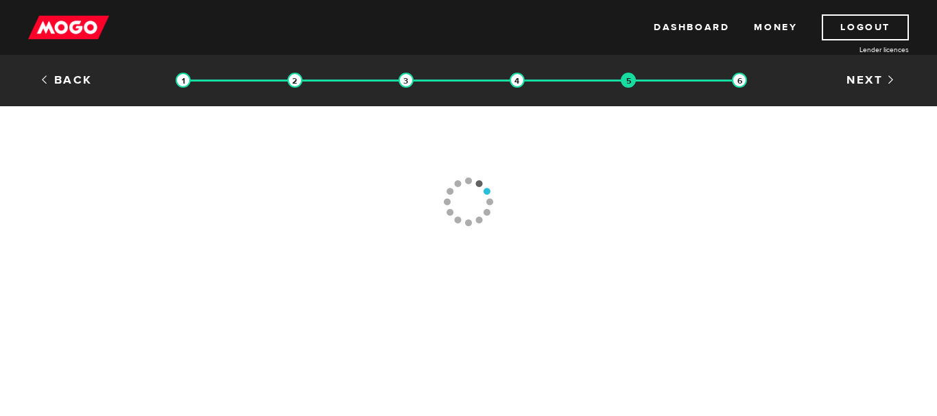
type input "[PHONE_NUMBER]"
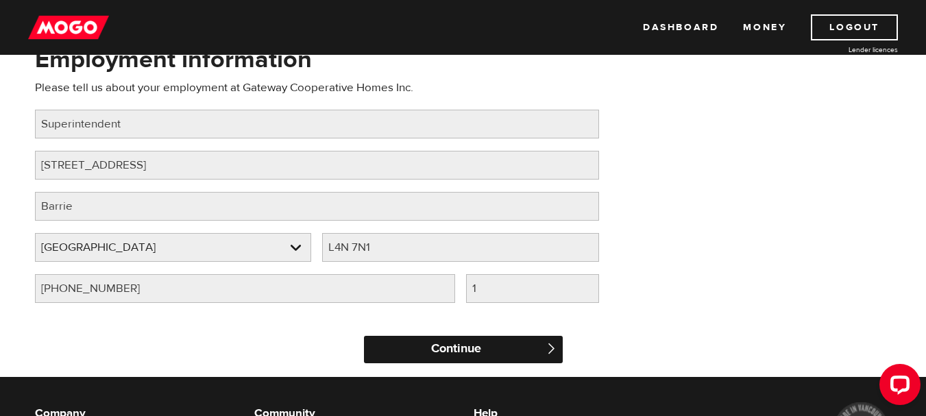
click at [504, 343] on input "Continue" at bounding box center [463, 349] width 199 height 27
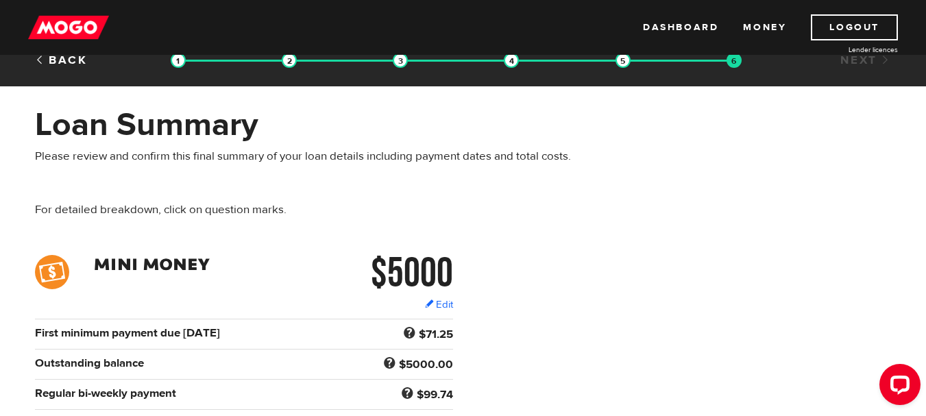
scroll to position [18, 0]
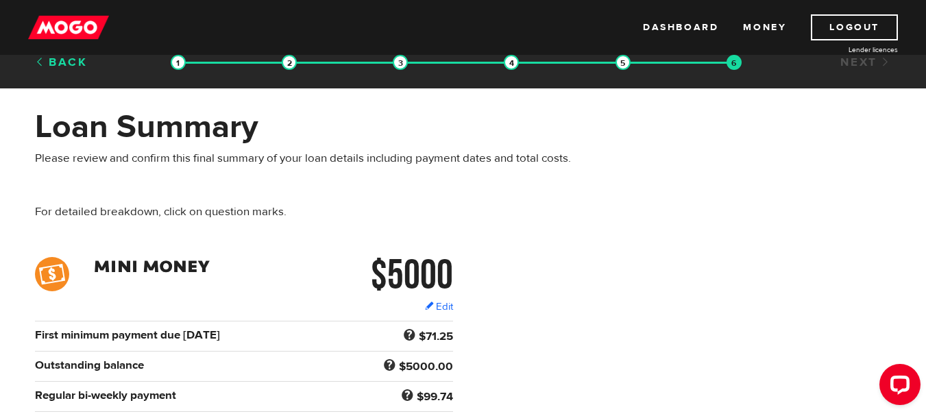
click at [51, 62] on link "Back" at bounding box center [61, 62] width 53 height 15
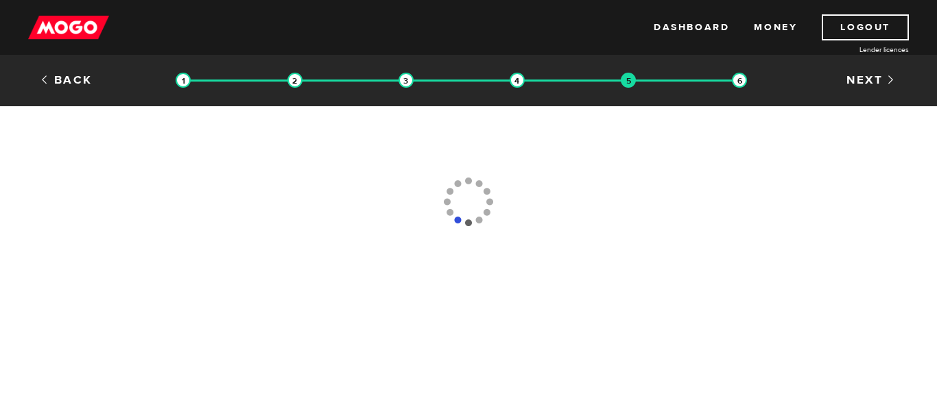
type input "[PHONE_NUMBER]"
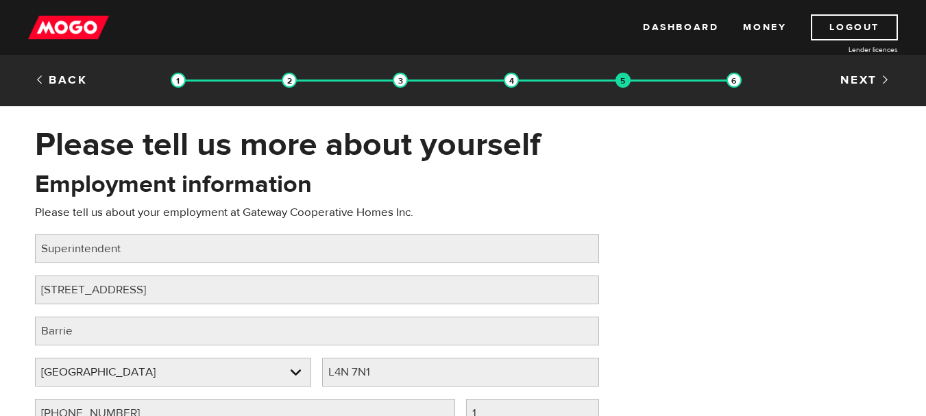
click at [847, 25] on link "Logout" at bounding box center [854, 27] width 87 height 26
